Goal: Navigation & Orientation: Find specific page/section

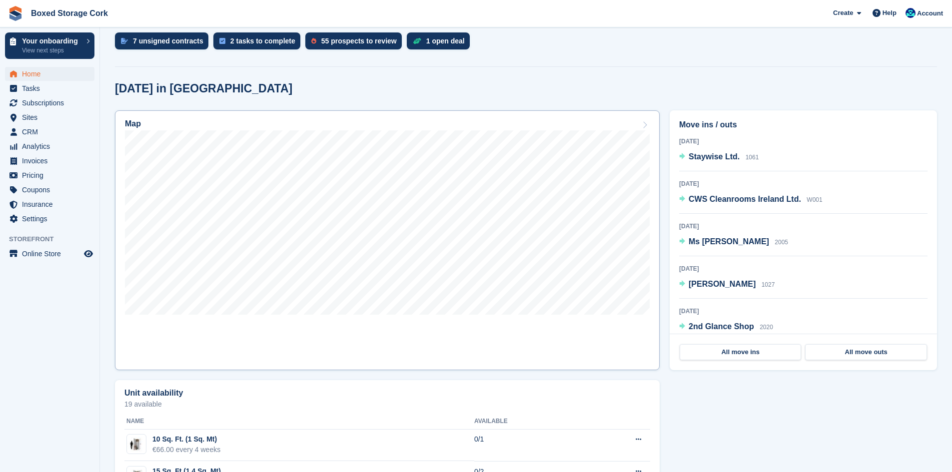
scroll to position [150, 0]
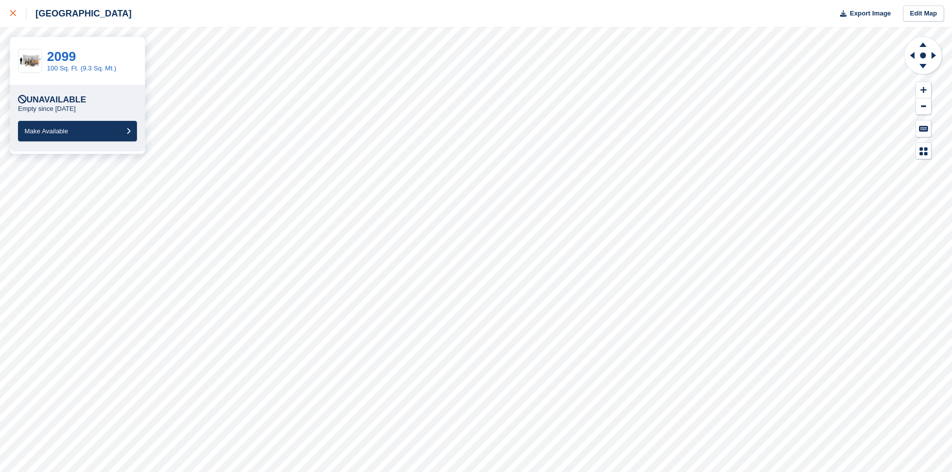
click at [10, 18] on div at bounding box center [18, 13] width 16 height 12
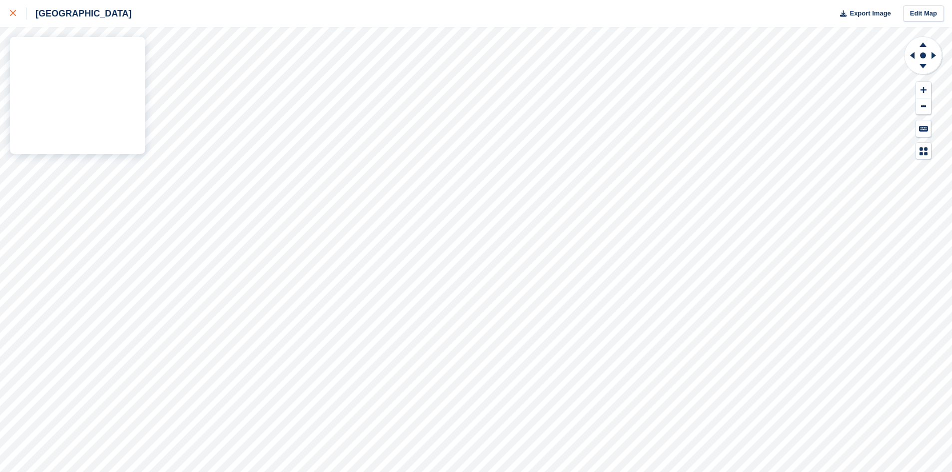
click at [138, 97] on div "Cork Export Image Edit Map" at bounding box center [476, 236] width 952 height 472
